Goal: Transaction & Acquisition: Purchase product/service

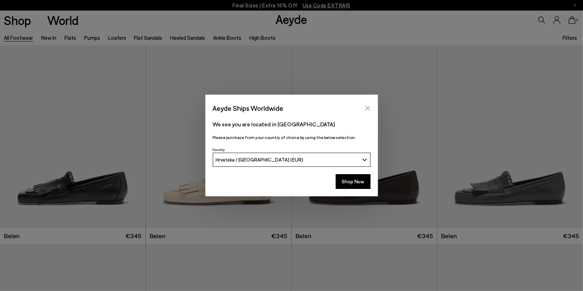
click at [367, 109] on icon "Close" at bounding box center [367, 108] width 5 height 5
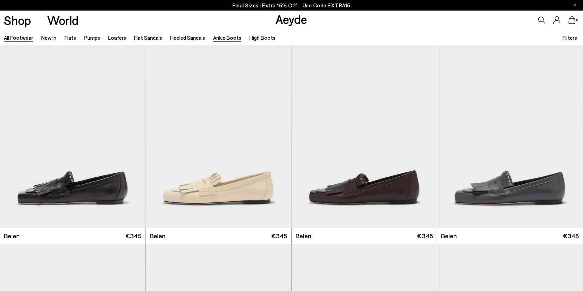
click at [222, 38] on link "Ankle Boots" at bounding box center [227, 38] width 28 height 6
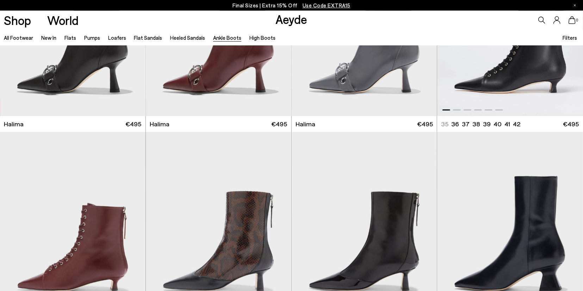
scroll to position [146, 0]
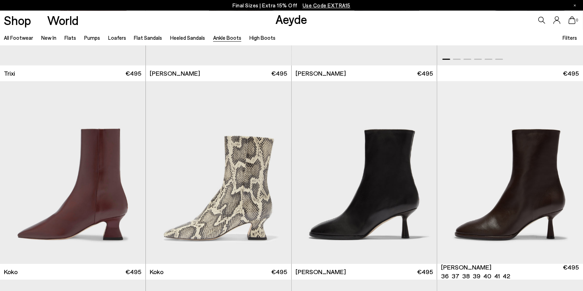
scroll to position [403, 0]
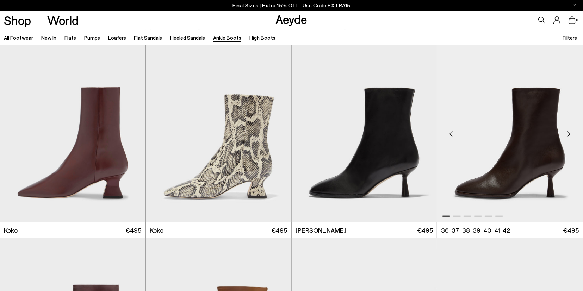
click at [569, 136] on div "Next slide" at bounding box center [568, 133] width 21 height 21
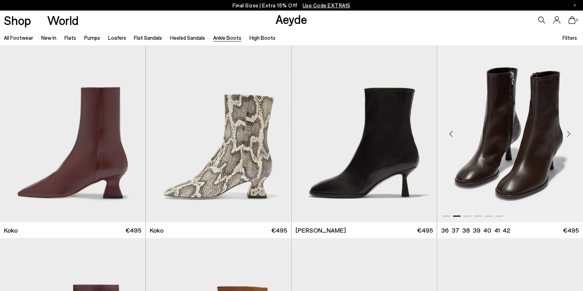
click at [569, 136] on div "Next slide" at bounding box center [568, 133] width 21 height 21
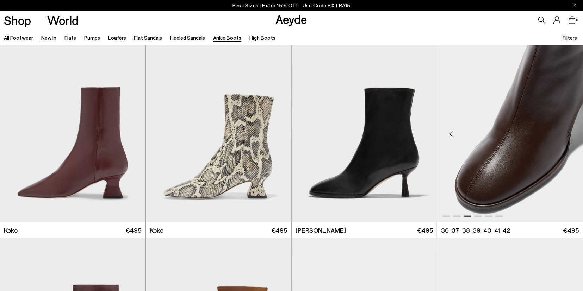
click at [569, 136] on div "Next slide" at bounding box center [568, 133] width 21 height 21
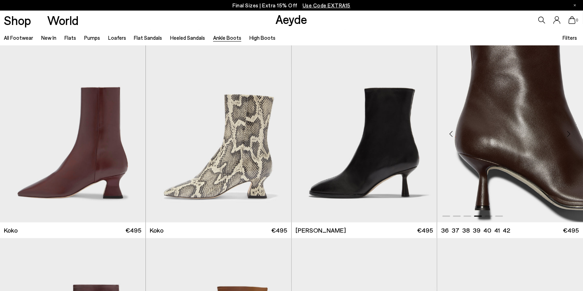
click at [569, 136] on div "Next slide" at bounding box center [568, 133] width 21 height 21
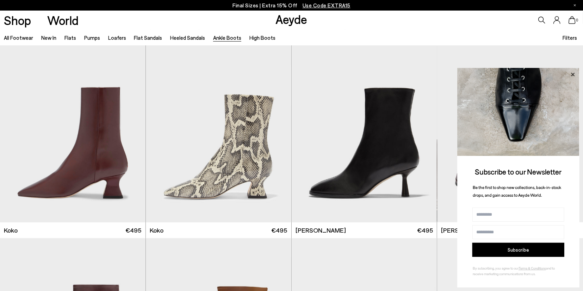
click at [574, 72] on icon at bounding box center [572, 74] width 9 height 9
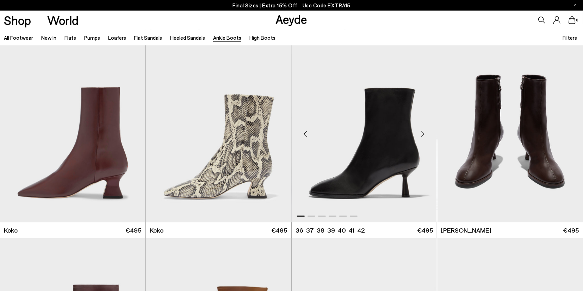
click at [425, 134] on div "Next slide" at bounding box center [422, 133] width 21 height 21
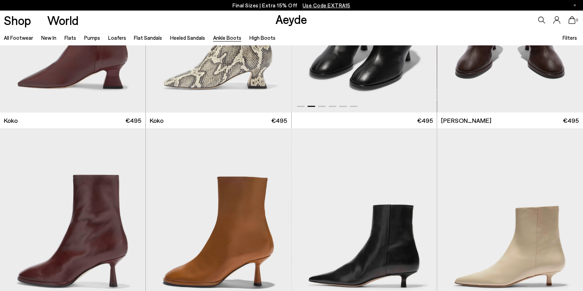
scroll to position [586, 0]
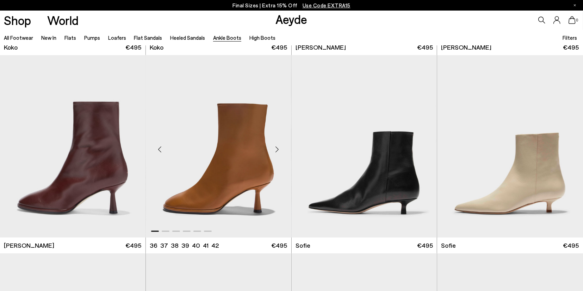
click at [277, 148] on div "Next slide" at bounding box center [277, 149] width 21 height 21
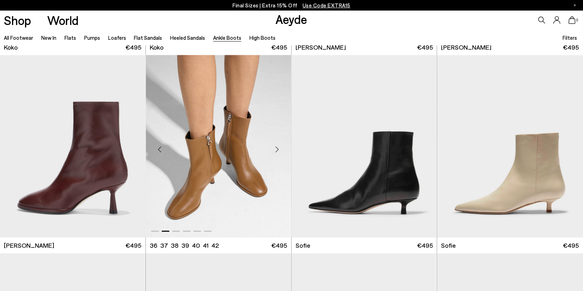
click at [277, 148] on div "Next slide" at bounding box center [277, 149] width 21 height 21
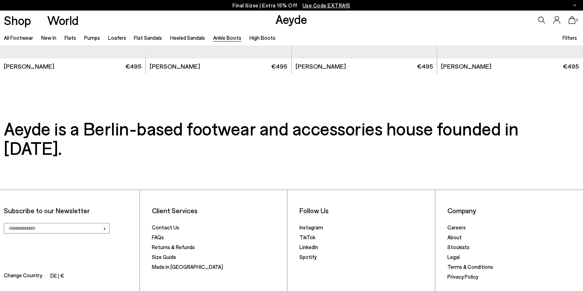
scroll to position [1785, 0]
